Goal: Task Accomplishment & Management: Manage account settings

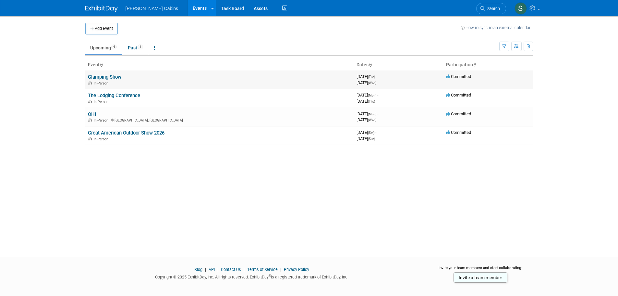
click at [113, 77] on link "Glamping Show" at bounding box center [104, 77] width 33 height 6
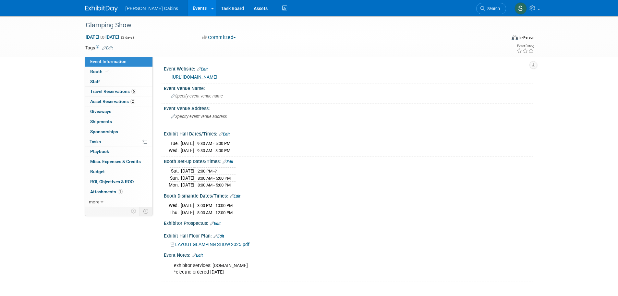
click at [218, 235] on link "Edit" at bounding box center [218, 236] width 11 height 5
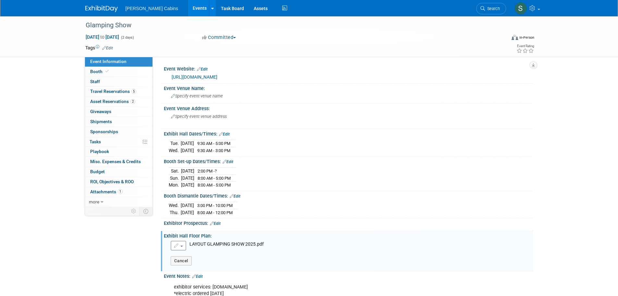
click at [180, 245] on button "button" at bounding box center [179, 245] width 16 height 10
click at [192, 254] on link "Replace with a new file" at bounding box center [206, 256] width 71 height 9
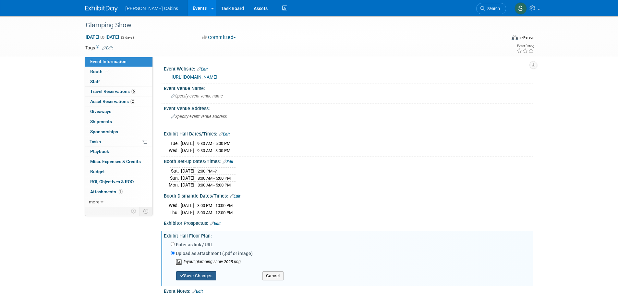
click at [207, 272] on button "Save Changes" at bounding box center [196, 275] width 40 height 9
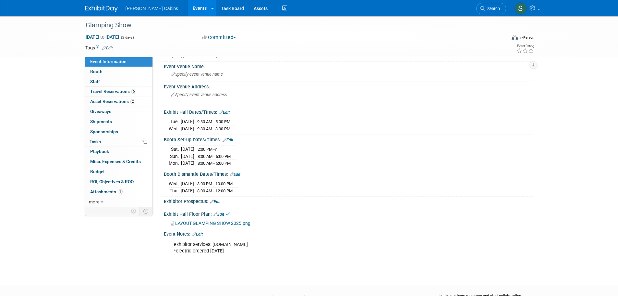
scroll to position [32, 0]
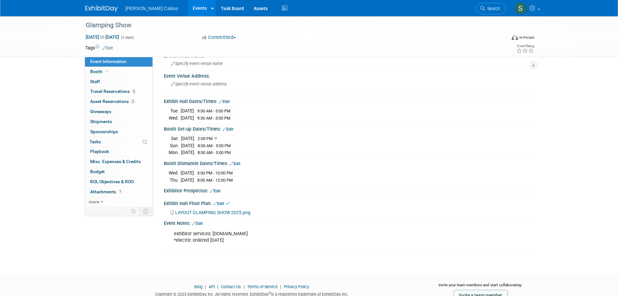
click at [236, 212] on span "LAYOUT GLAMPING SHOW 2025.png" at bounding box center [212, 212] width 75 height 5
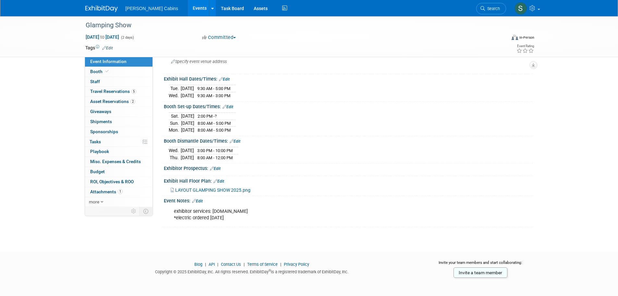
scroll to position [0, 0]
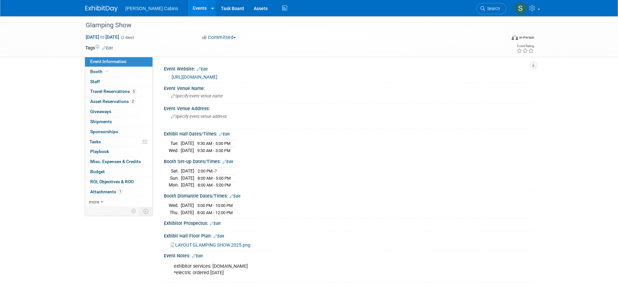
click at [569, 40] on div "Glamping Show Sep 30, 2025 to Oct 1, 2025 (2 days) Sep 30, 2025 to Oct 1, 2025 …" at bounding box center [309, 36] width 618 height 41
